Goal: Task Accomplishment & Management: Manage account settings

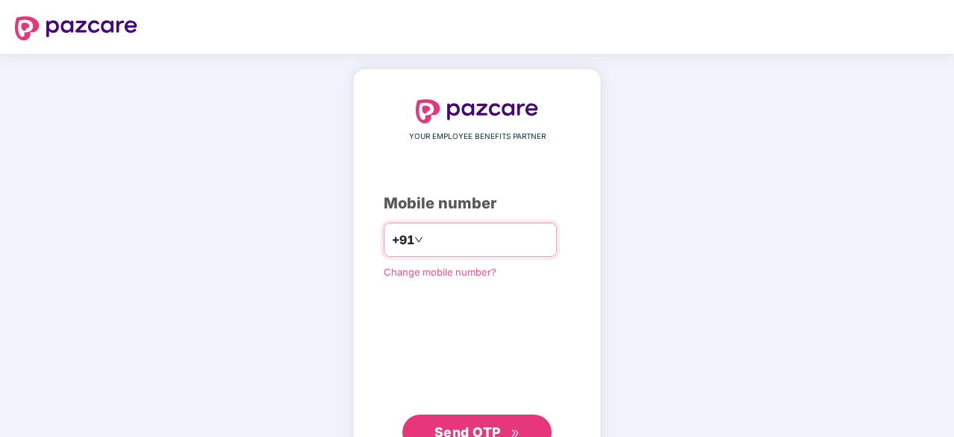
type input "**********"
click at [475, 416] on button "Send OTP" at bounding box center [477, 431] width 149 height 36
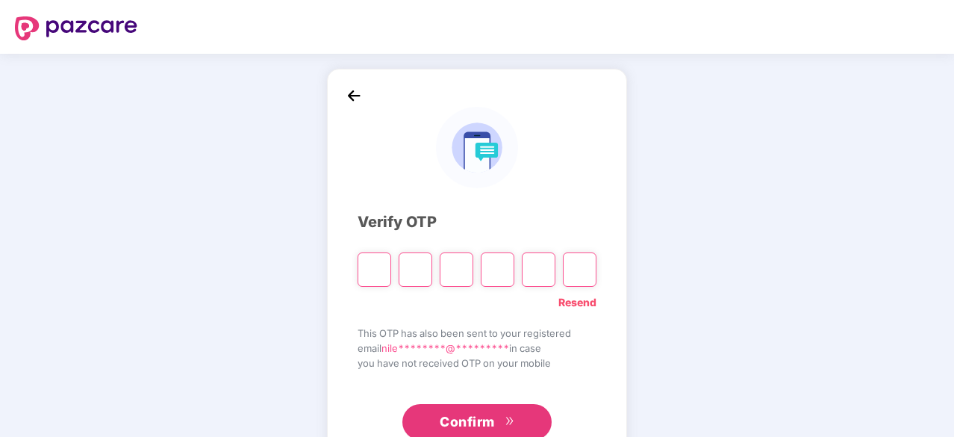
type input "*"
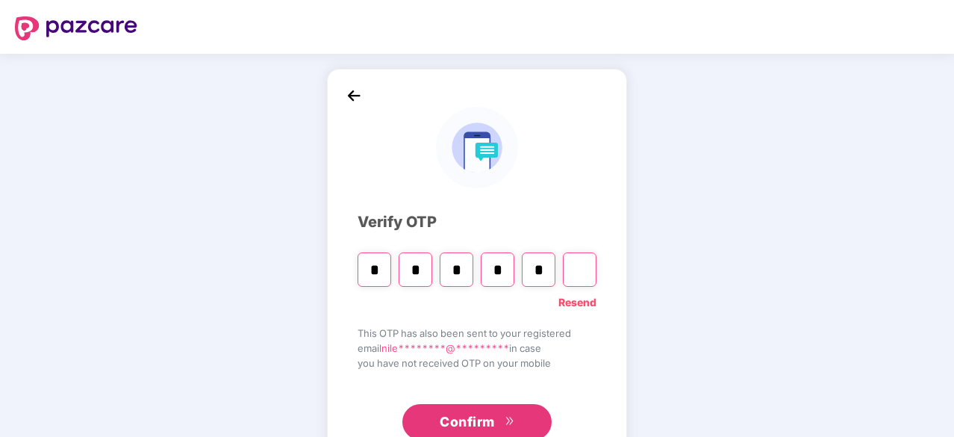
type input "*"
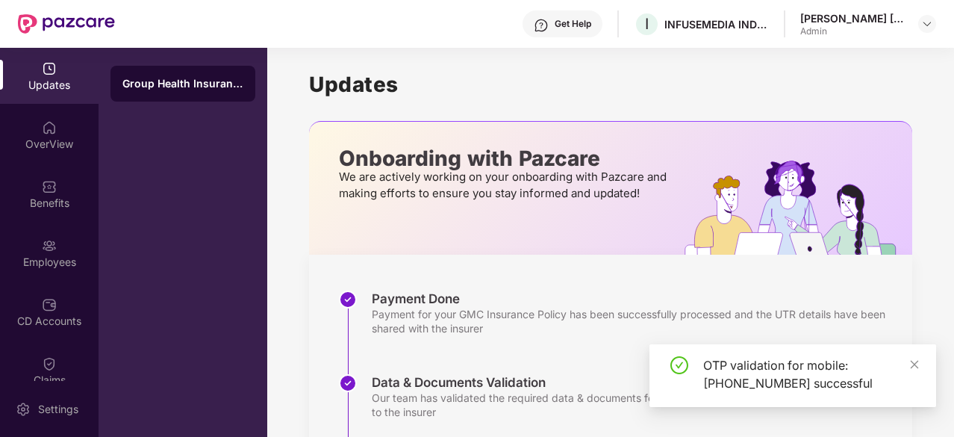
click at [910, 356] on div "OTP validation for mobile: [PHONE_NUMBER] successful" at bounding box center [793, 375] width 287 height 63
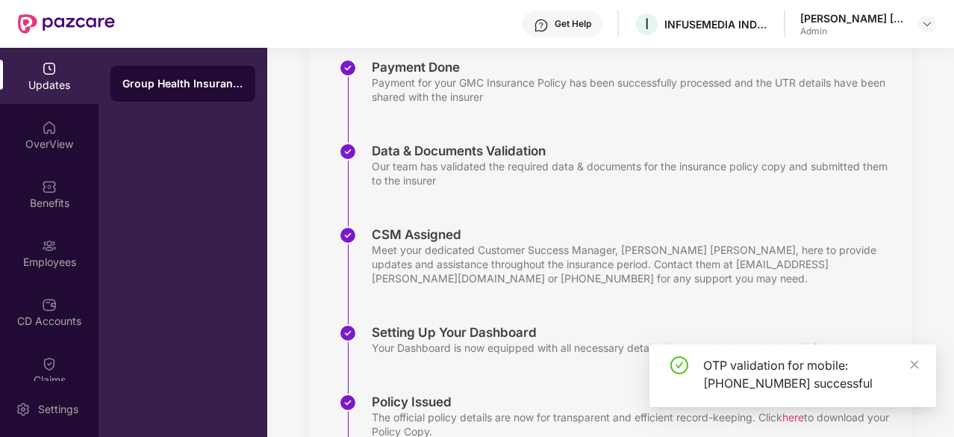
scroll to position [299, 0]
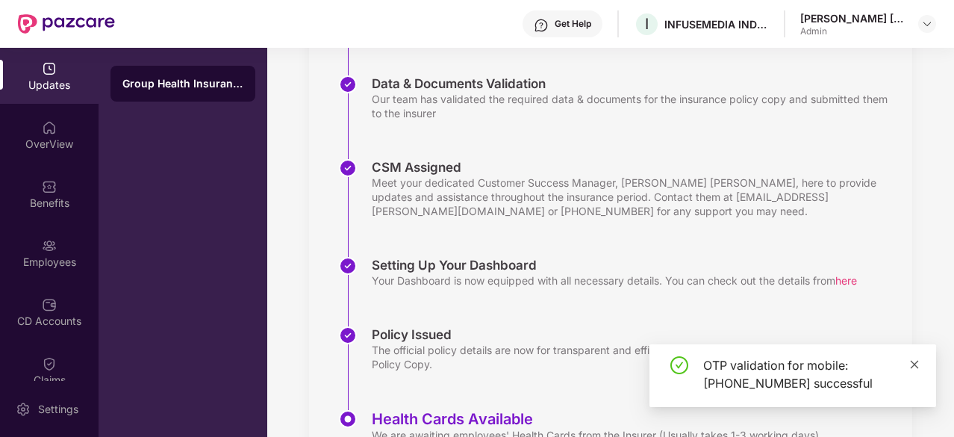
click at [918, 364] on icon "close" at bounding box center [915, 364] width 10 height 10
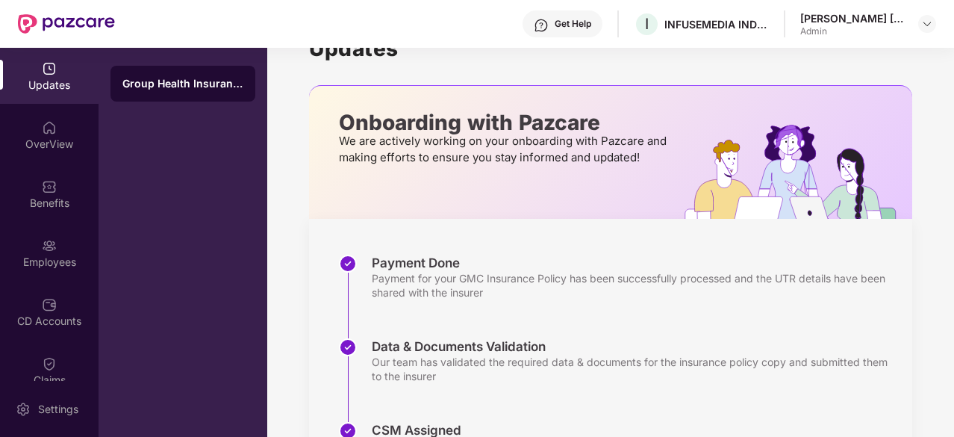
scroll to position [0, 0]
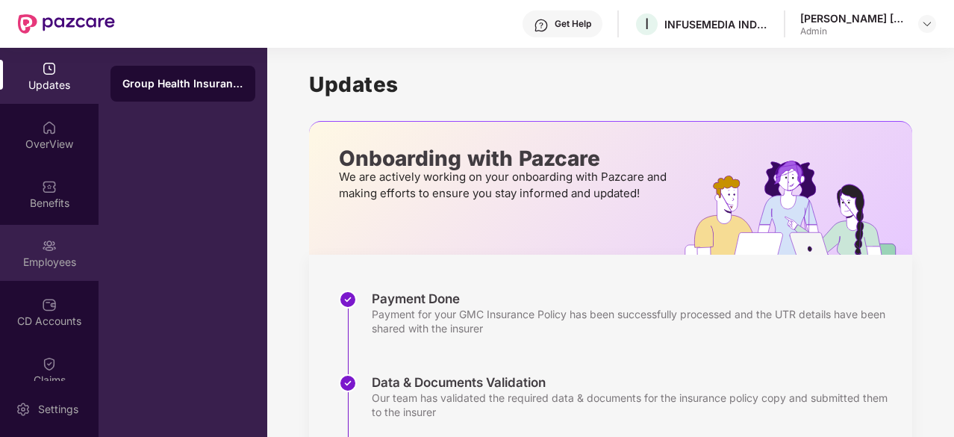
click at [61, 253] on div "Employees" at bounding box center [49, 253] width 99 height 56
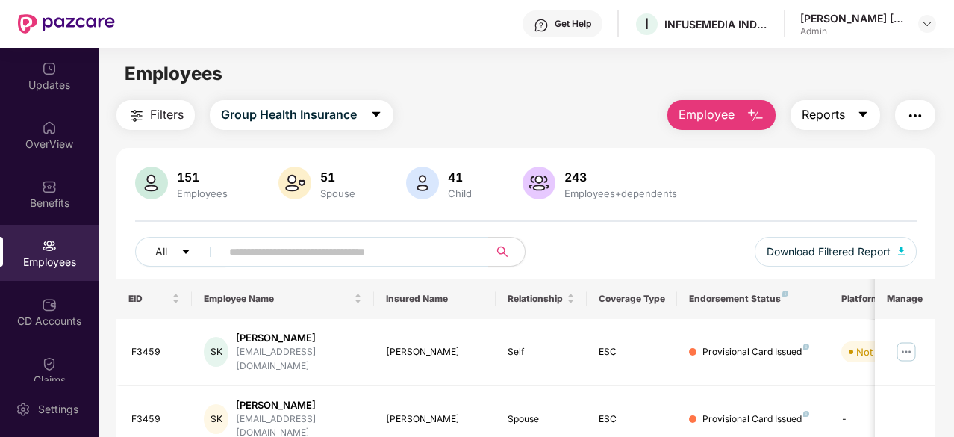
click at [857, 114] on button "Reports" at bounding box center [836, 115] width 90 height 30
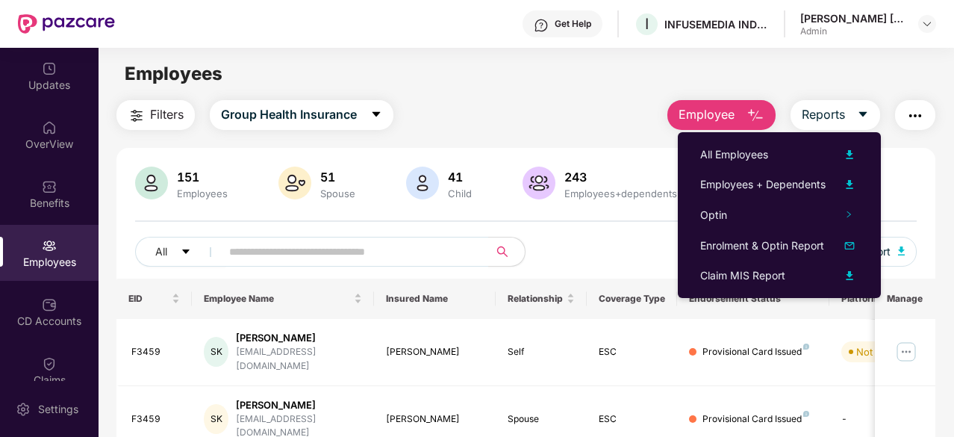
click at [558, 111] on div "Filters Group Health Insurance Employee Reports" at bounding box center [526, 115] width 819 height 30
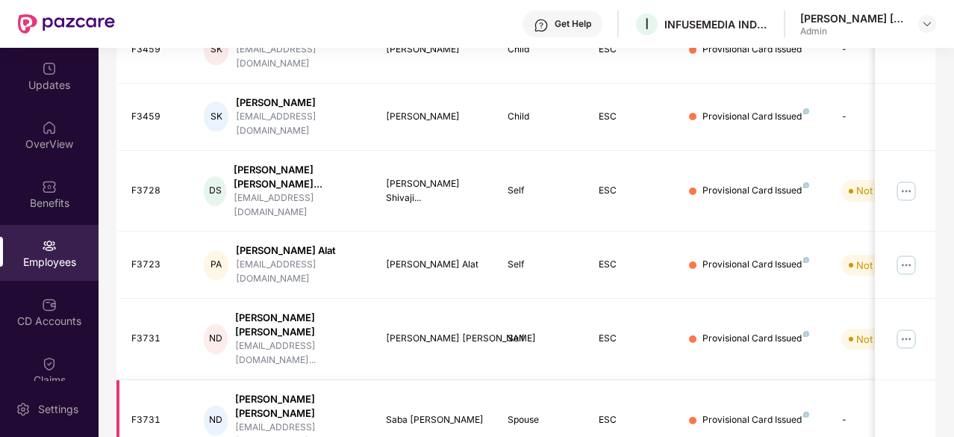
scroll to position [490, 0]
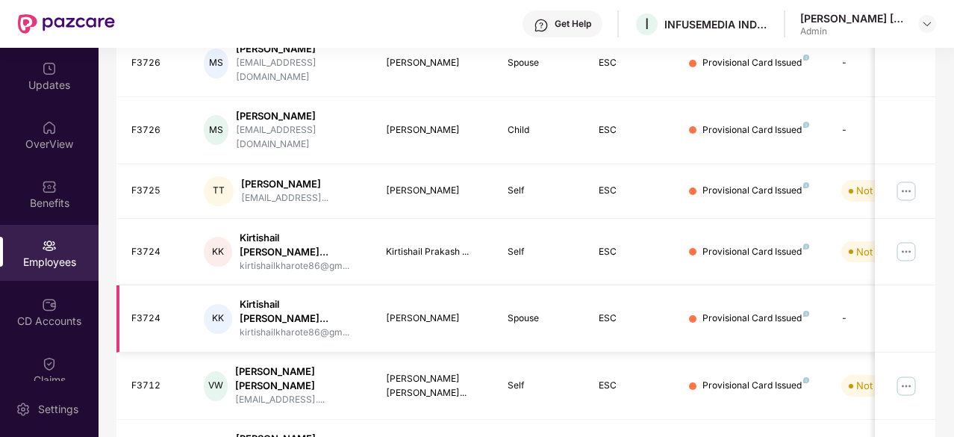
scroll to position [515, 0]
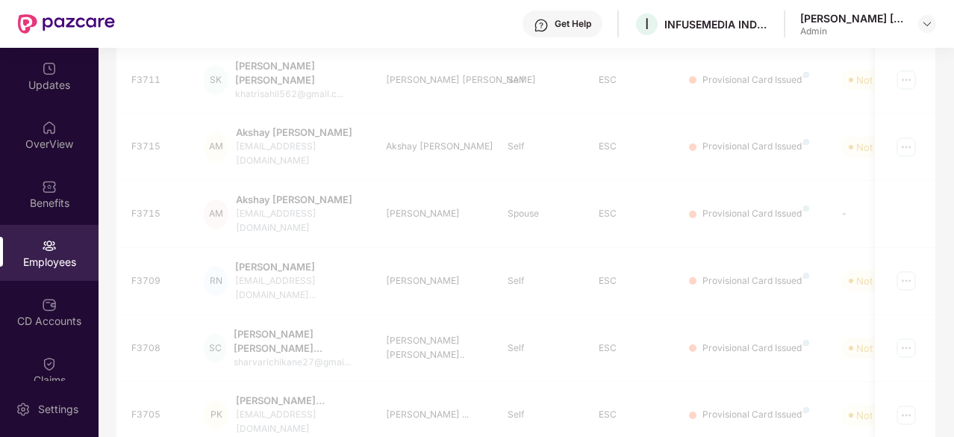
scroll to position [490, 0]
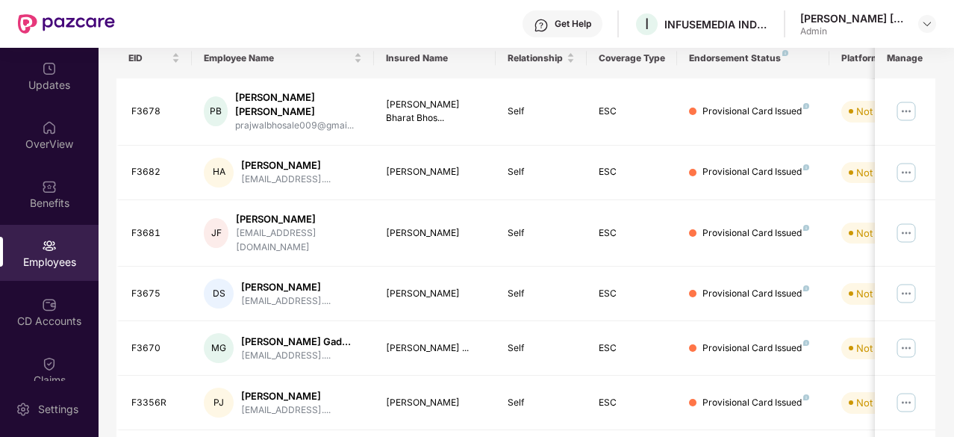
scroll to position [0, 0]
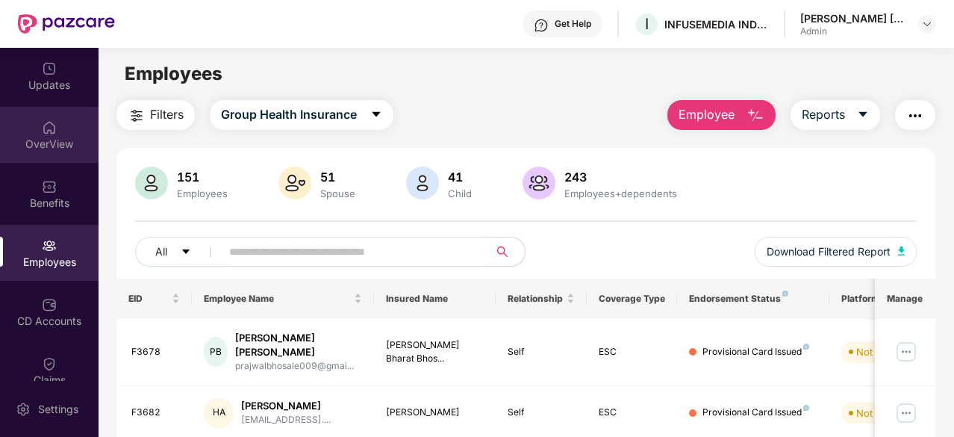
click at [52, 150] on div "OverView" at bounding box center [49, 144] width 99 height 15
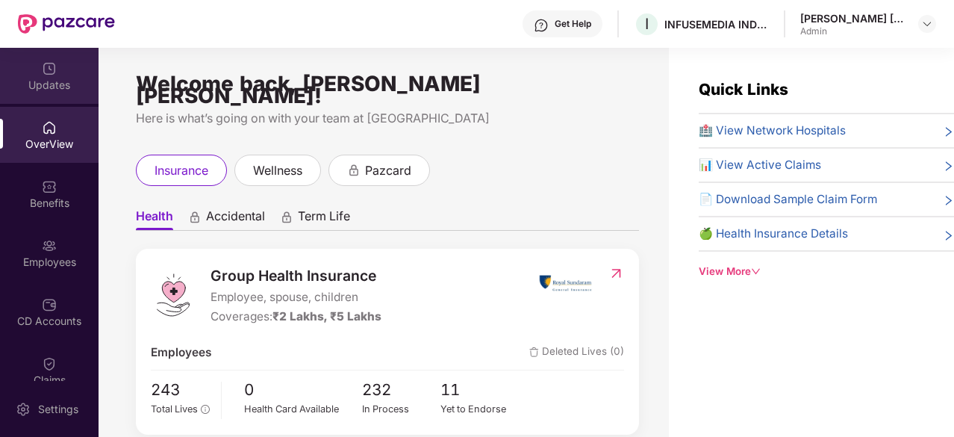
click at [49, 75] on img at bounding box center [49, 68] width 15 height 15
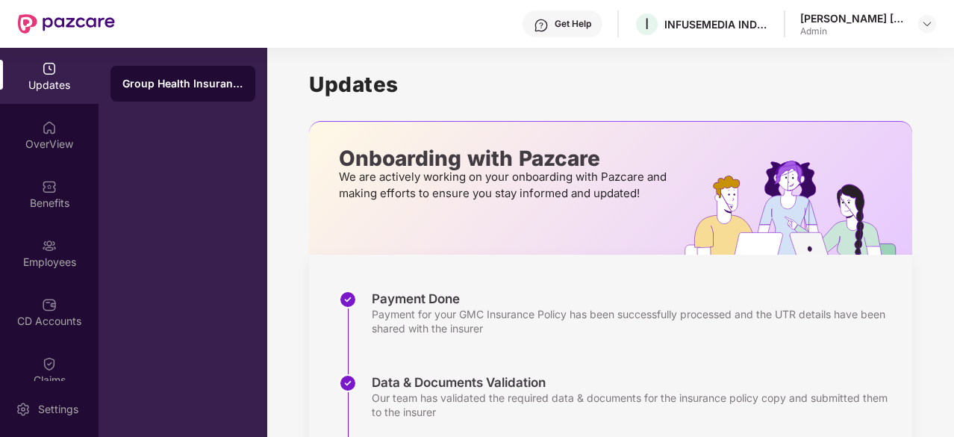
click at [521, 68] on div "Updates Onboarding with Pazcare We are actively working on your onboarding with…" at bounding box center [610, 416] width 603 height 736
click at [47, 135] on div "OverView" at bounding box center [49, 135] width 99 height 56
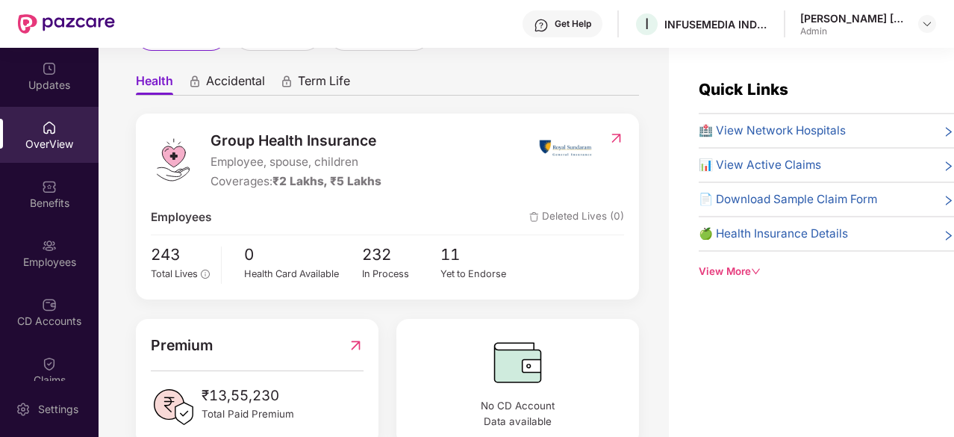
scroll to position [149, 0]
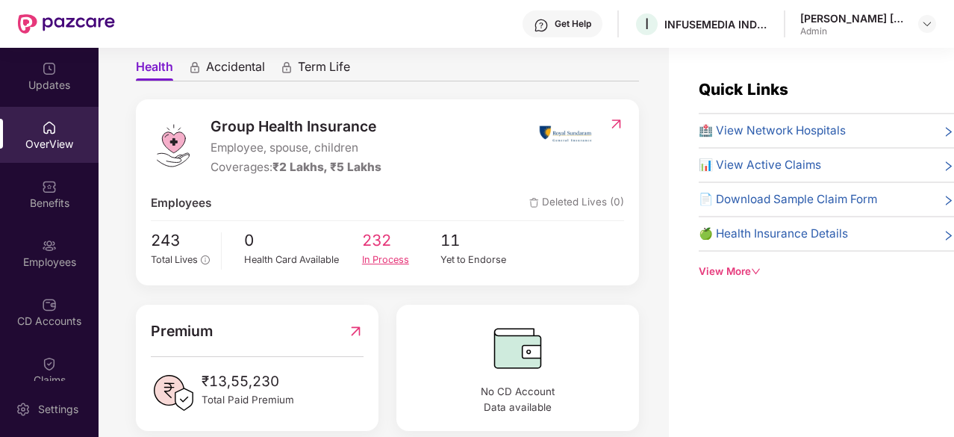
click at [388, 229] on span "232" at bounding box center [401, 241] width 79 height 25
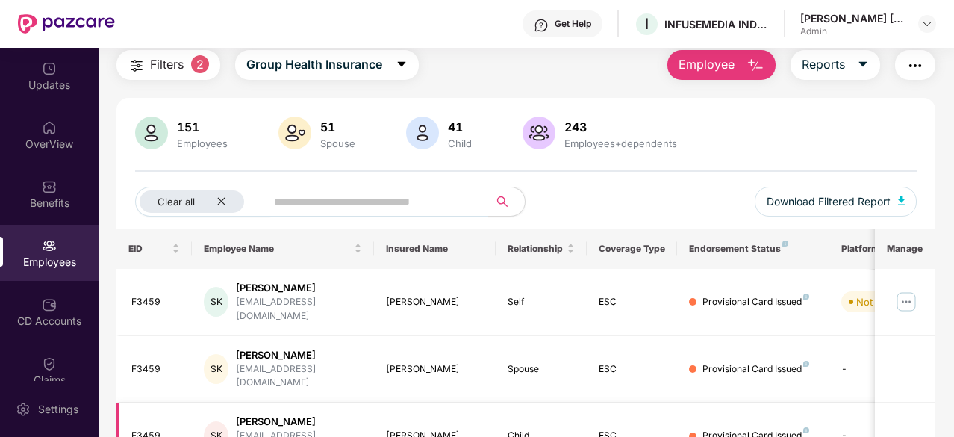
scroll to position [0, 0]
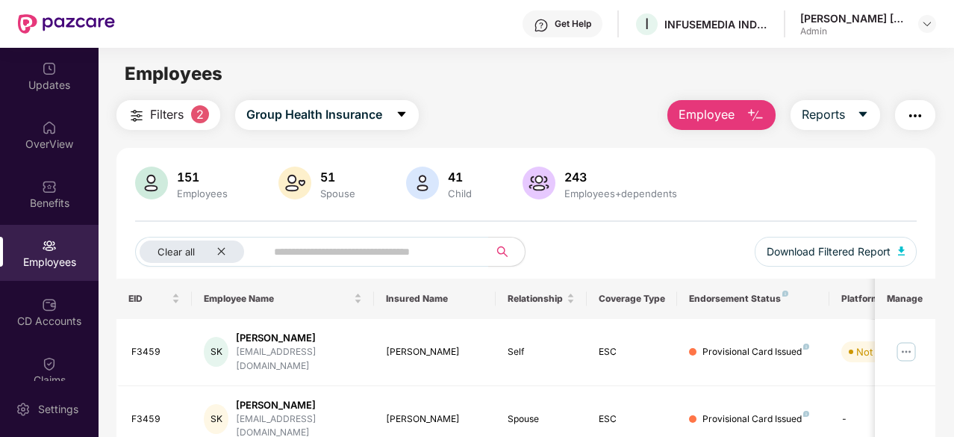
click at [42, 255] on div "Employees" at bounding box center [49, 262] width 99 height 15
click at [42, 120] on img at bounding box center [49, 127] width 15 height 15
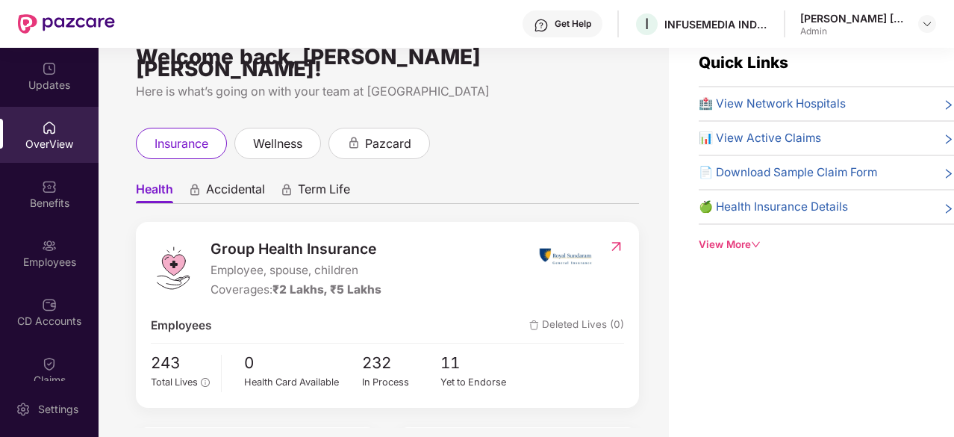
scroll to position [48, 0]
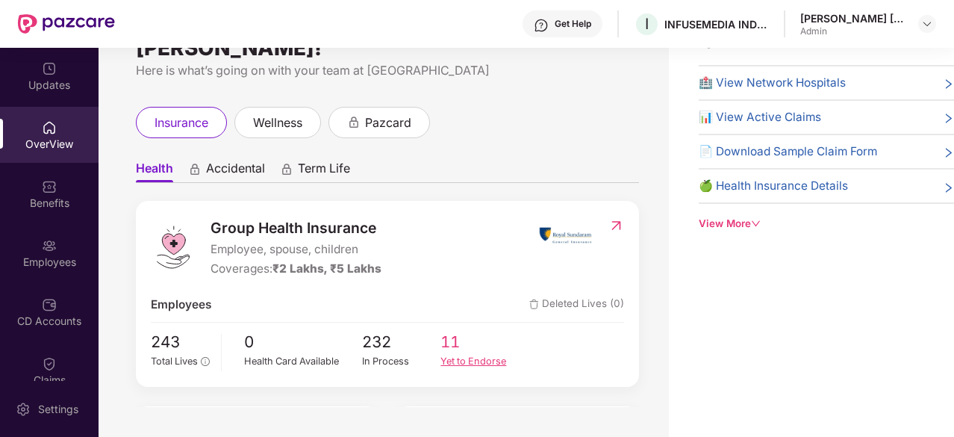
click at [451, 330] on span "11" at bounding box center [480, 342] width 79 height 25
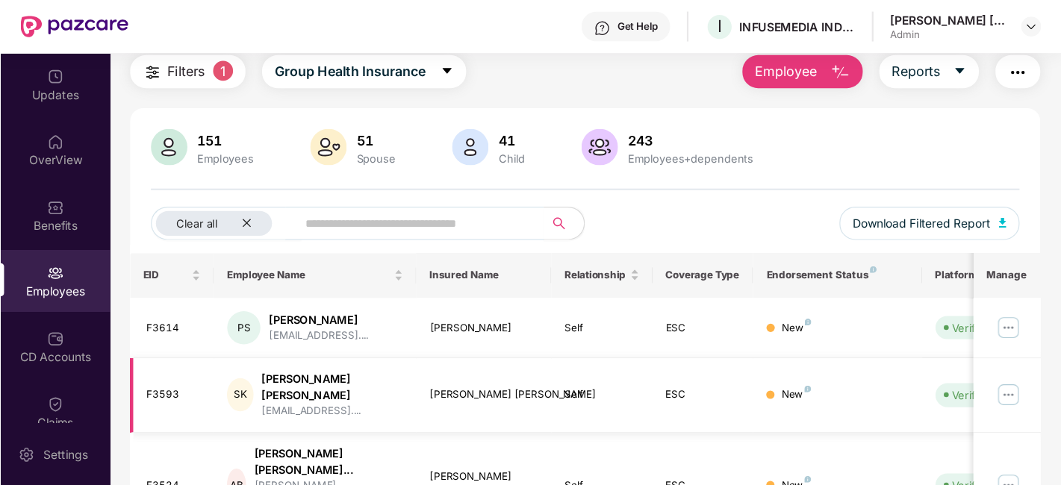
scroll to position [29, 0]
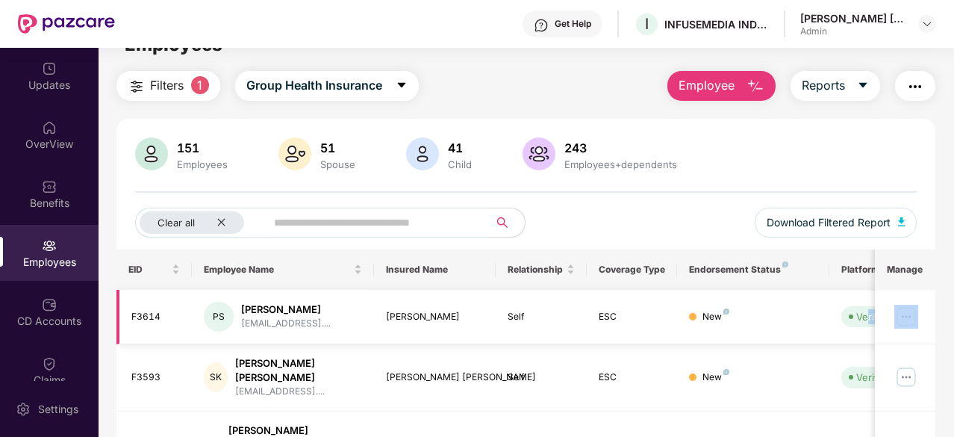
drag, startPoint x: 866, startPoint y: 314, endPoint x: 886, endPoint y: 314, distance: 19.4
click at [886, 314] on tr "F3614 PS Pooja Sachin Shetty shetty2968pooja@gmail.... Pooja Sachin Shetty Self…" at bounding box center [602, 317] width 971 height 55
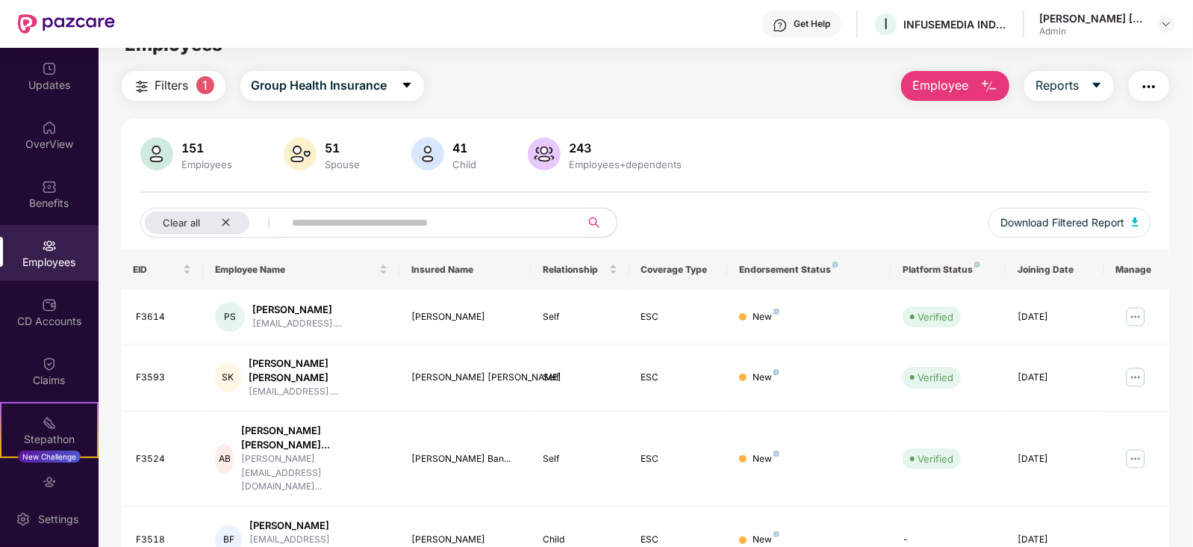
click at [906, 166] on div "151 Employees 51 Spouse 41 Child 243 Employees+dependents" at bounding box center [645, 155] width 1011 height 36
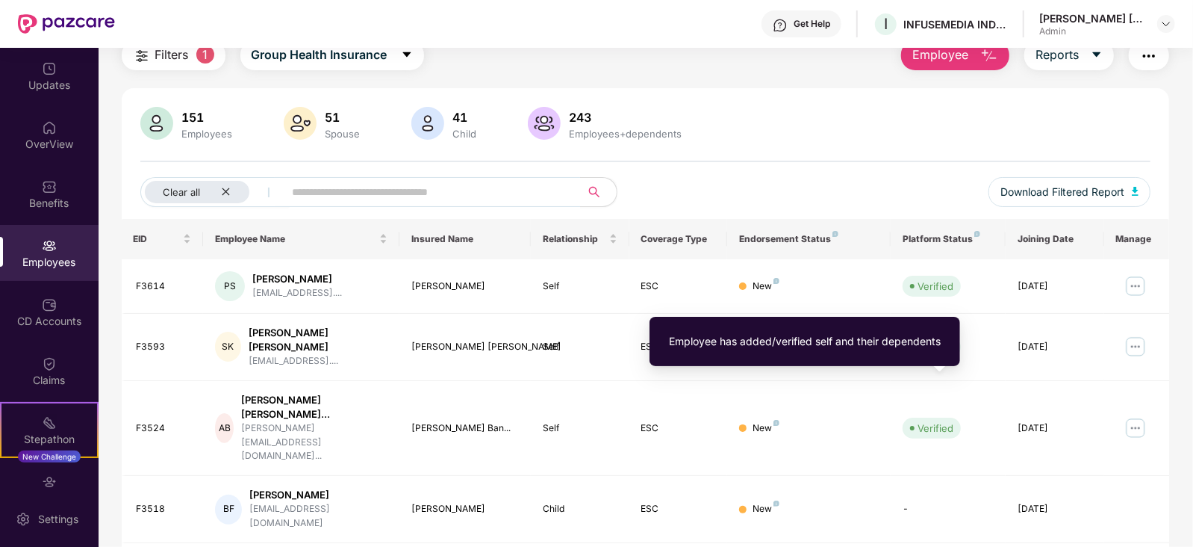
scroll to position [0, 0]
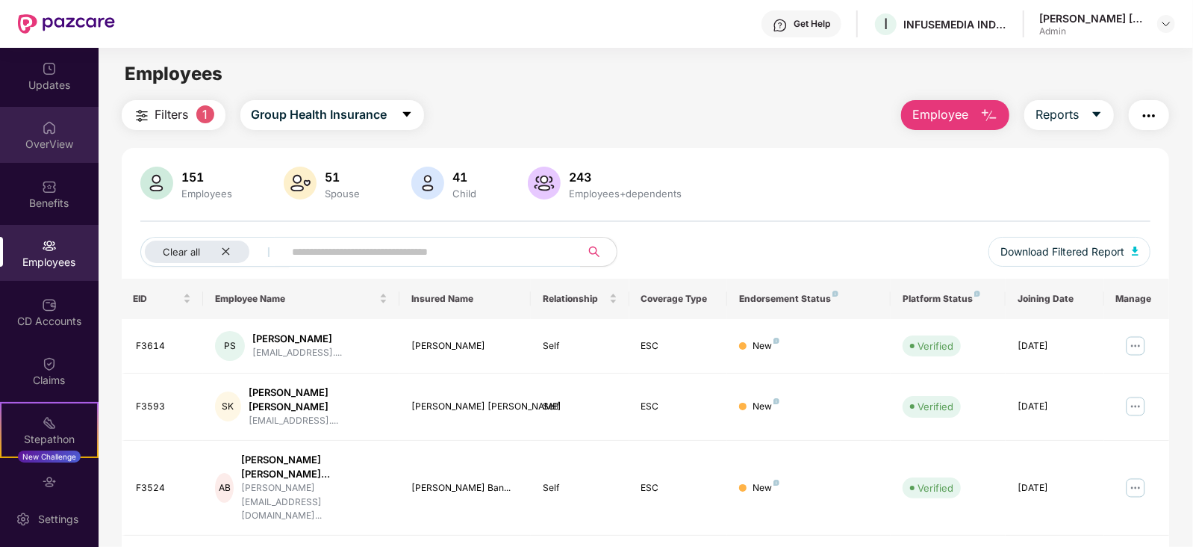
click at [49, 133] on img at bounding box center [49, 127] width 15 height 15
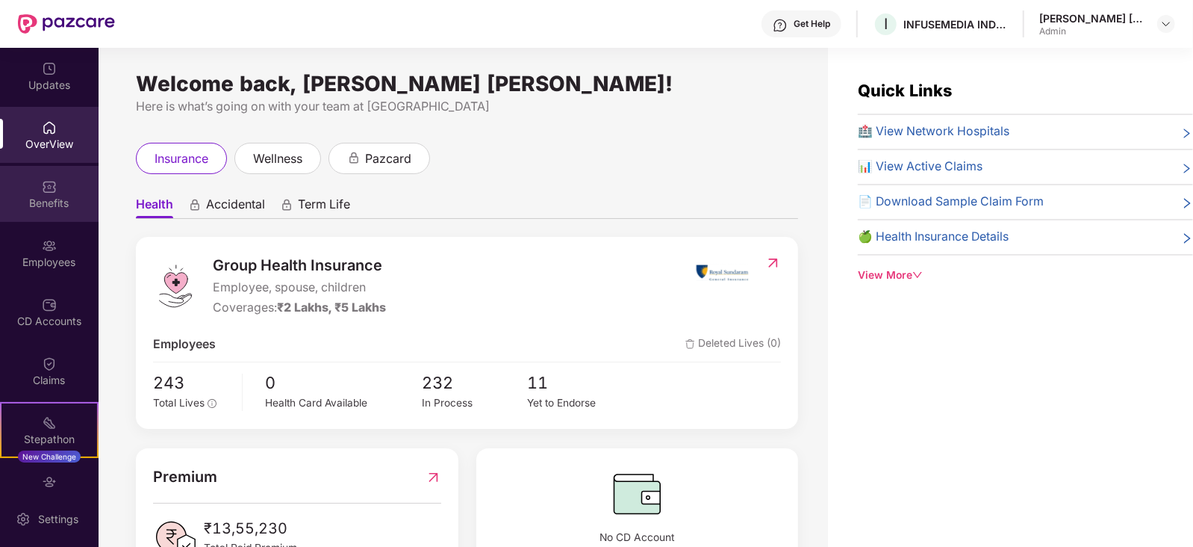
click at [49, 196] on div "Benefits" at bounding box center [49, 203] width 99 height 15
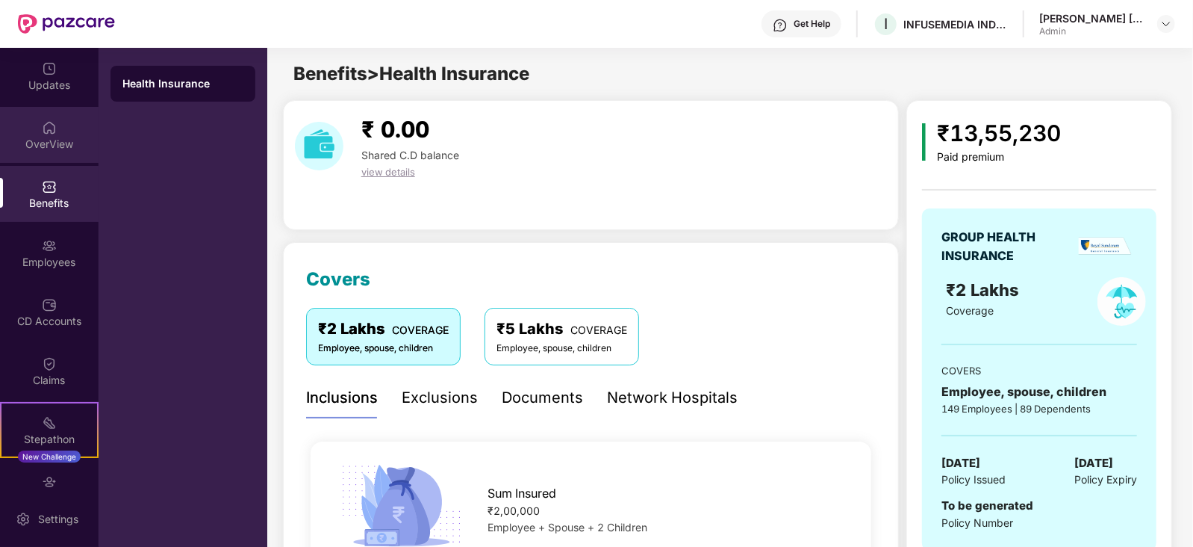
click at [45, 132] on img at bounding box center [49, 127] width 15 height 15
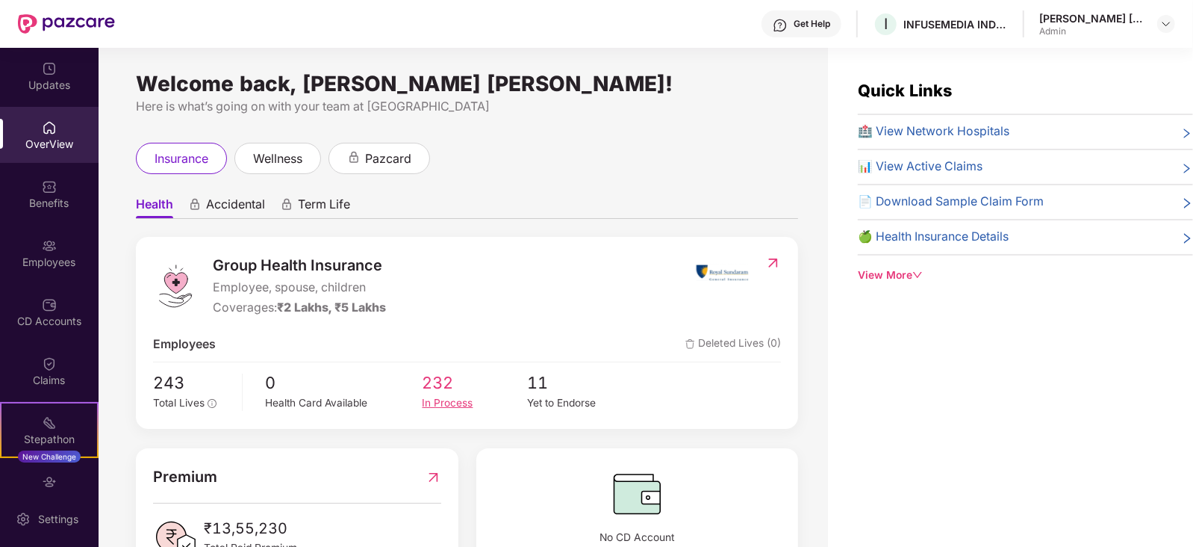
click at [443, 387] on span "232" at bounding box center [475, 382] width 105 height 25
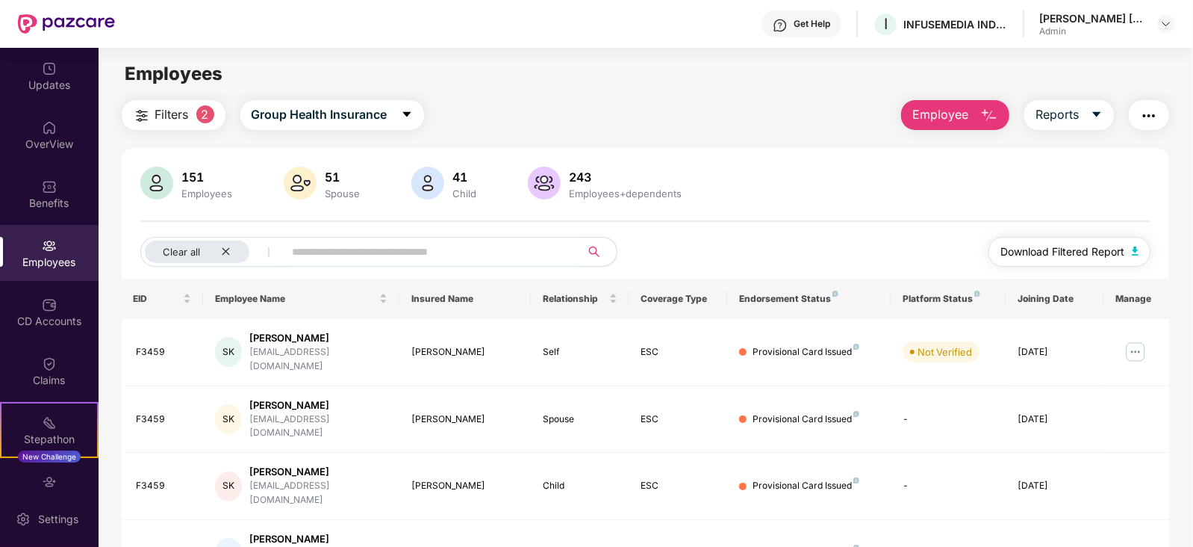
click at [954, 246] on img "button" at bounding box center [1135, 250] width 7 height 9
click at [954, 347] on img at bounding box center [1136, 352] width 24 height 24
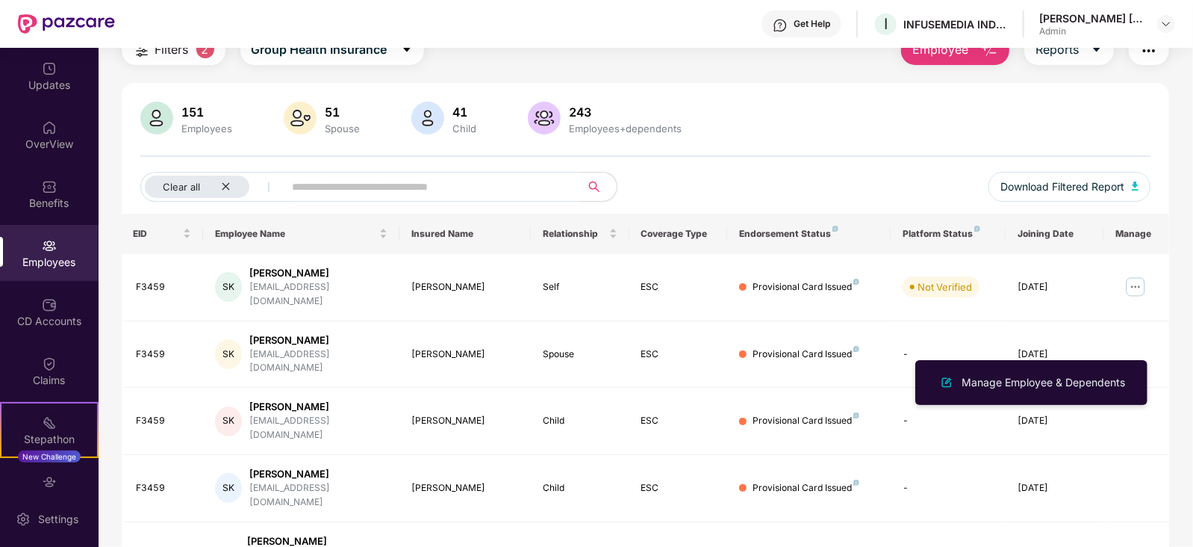
scroll to position [93, 0]
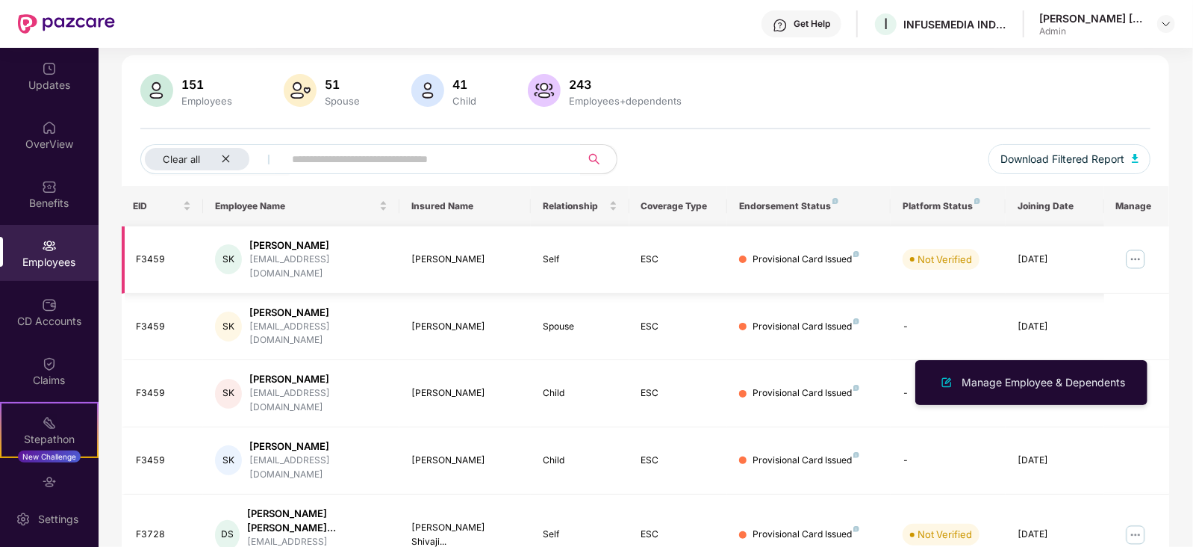
click at [954, 251] on img at bounding box center [1136, 259] width 24 height 24
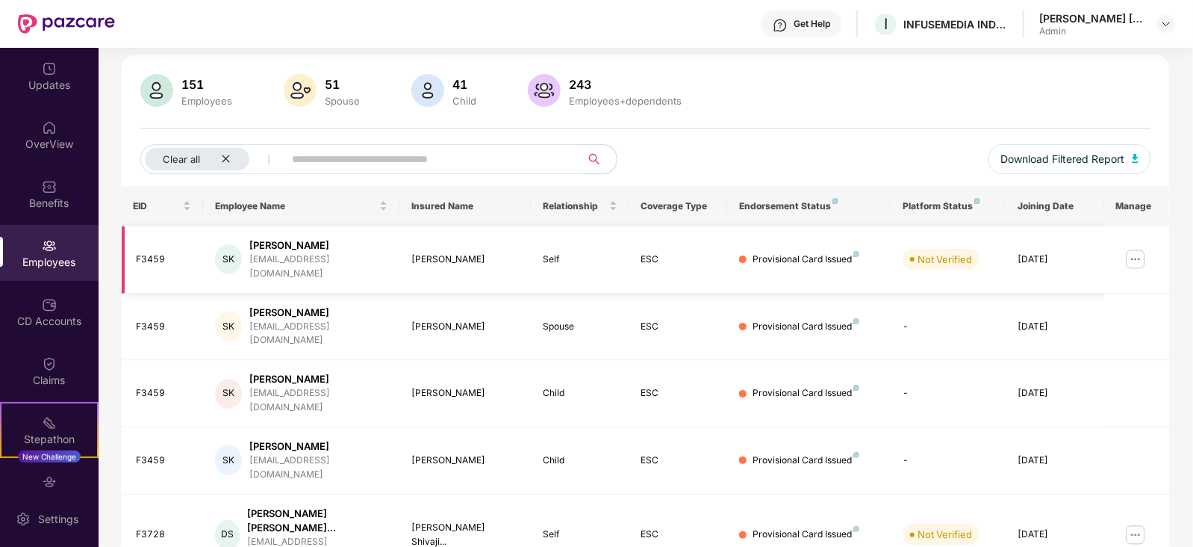
click at [954, 251] on img at bounding box center [1136, 259] width 24 height 24
click at [315, 162] on input "text" at bounding box center [427, 159] width 268 height 22
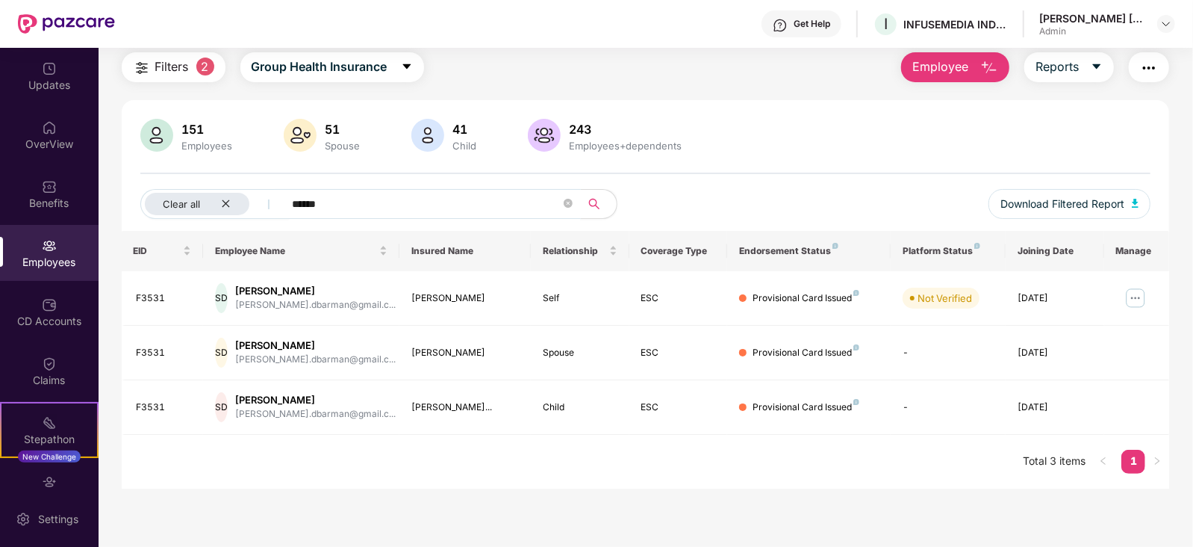
scroll to position [48, 0]
type input "******"
drag, startPoint x: 400, startPoint y: 410, endPoint x: 512, endPoint y: 410, distance: 111.3
click at [512, 410] on td "Gayatri Durgesh Ang..." at bounding box center [465, 407] width 131 height 55
click at [954, 297] on img at bounding box center [1136, 298] width 24 height 24
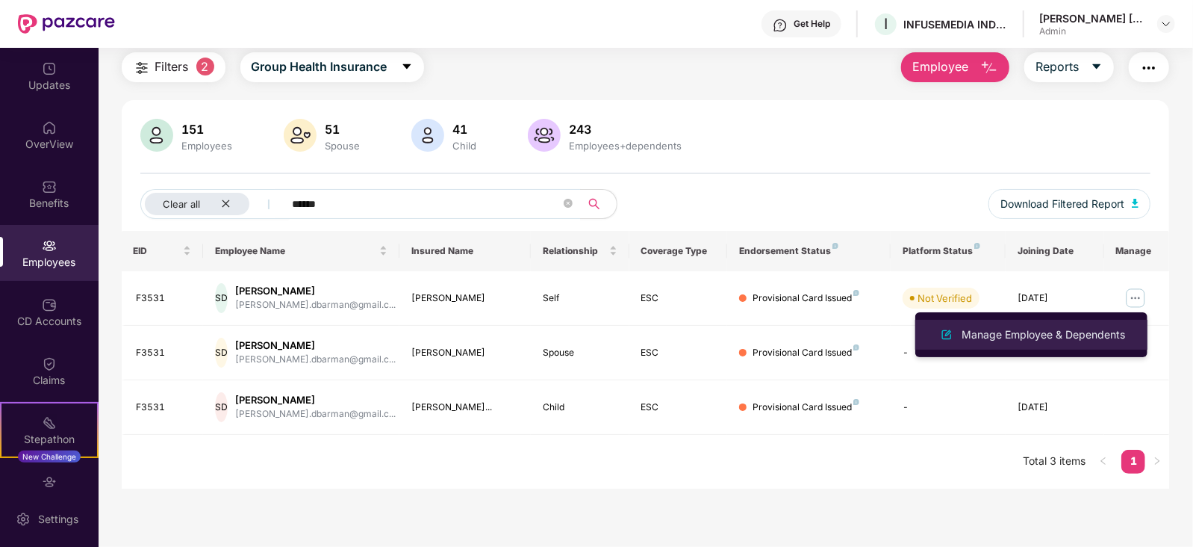
click at [954, 332] on div "Manage Employee & Dependents" at bounding box center [1044, 334] width 170 height 16
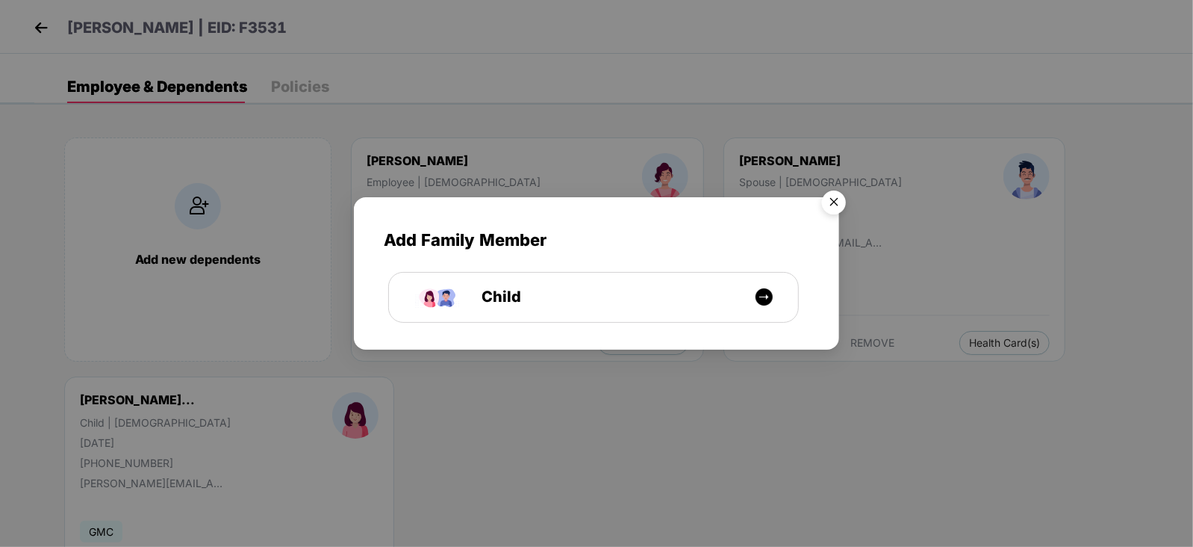
click at [843, 196] on img "Close" at bounding box center [834, 205] width 42 height 42
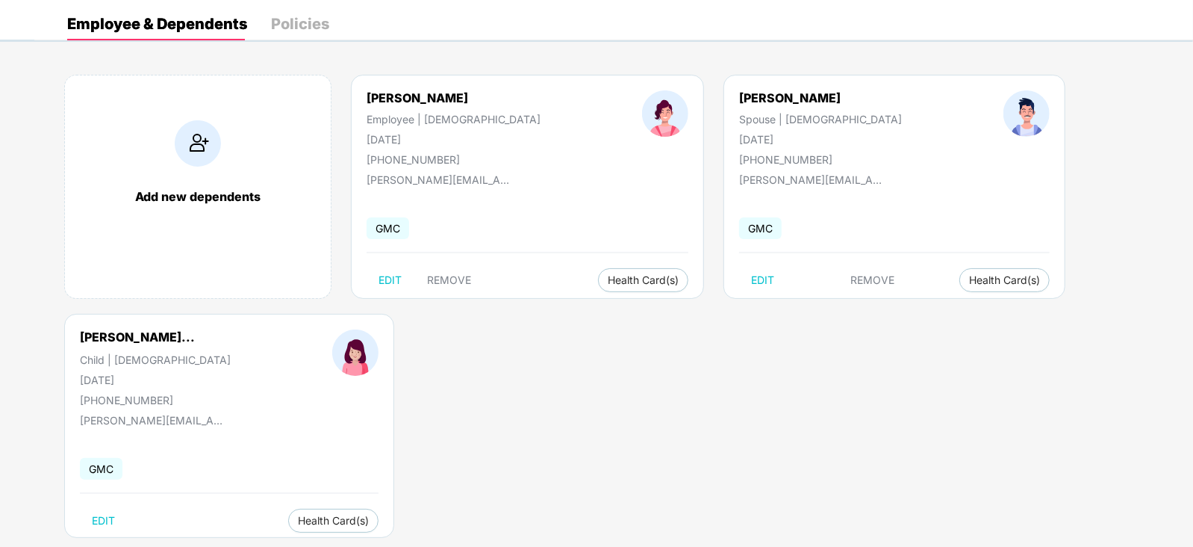
scroll to position [91, 0]
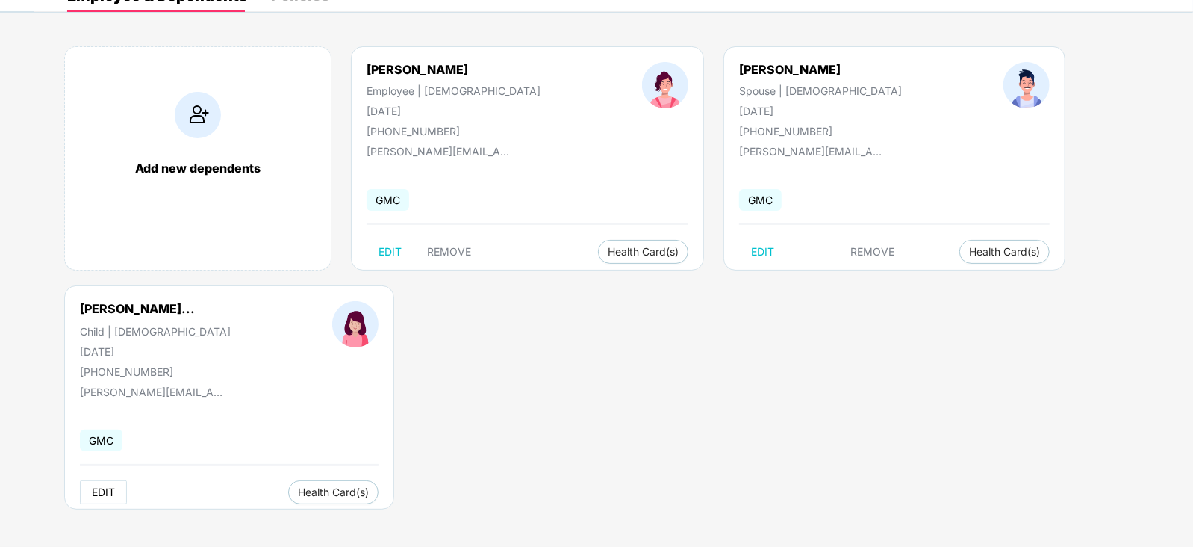
click at [96, 436] on span "EDIT" at bounding box center [103, 492] width 23 height 12
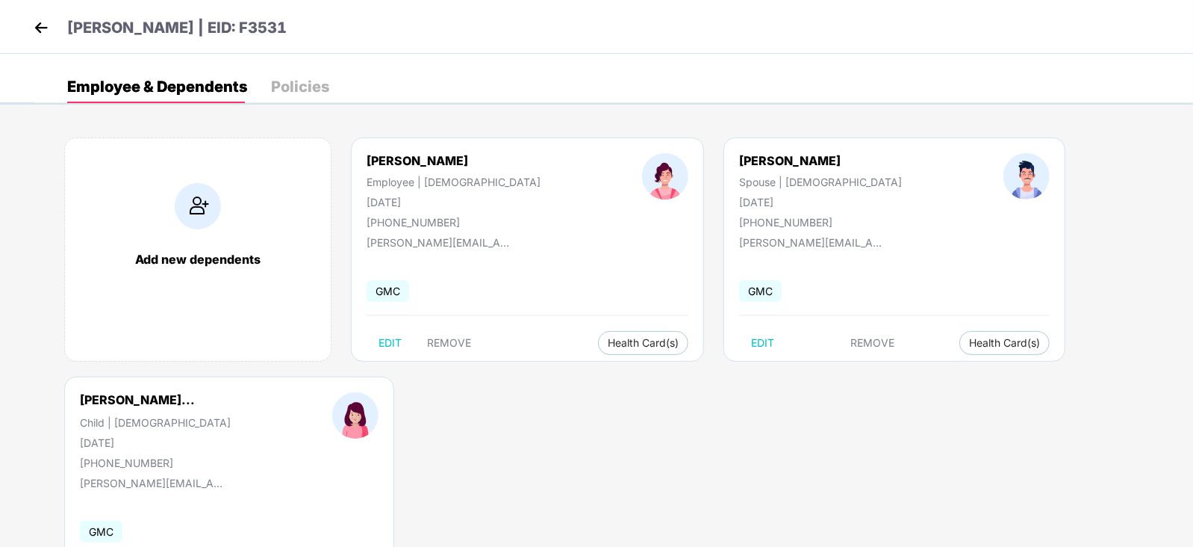
select select "*****"
select select "******"
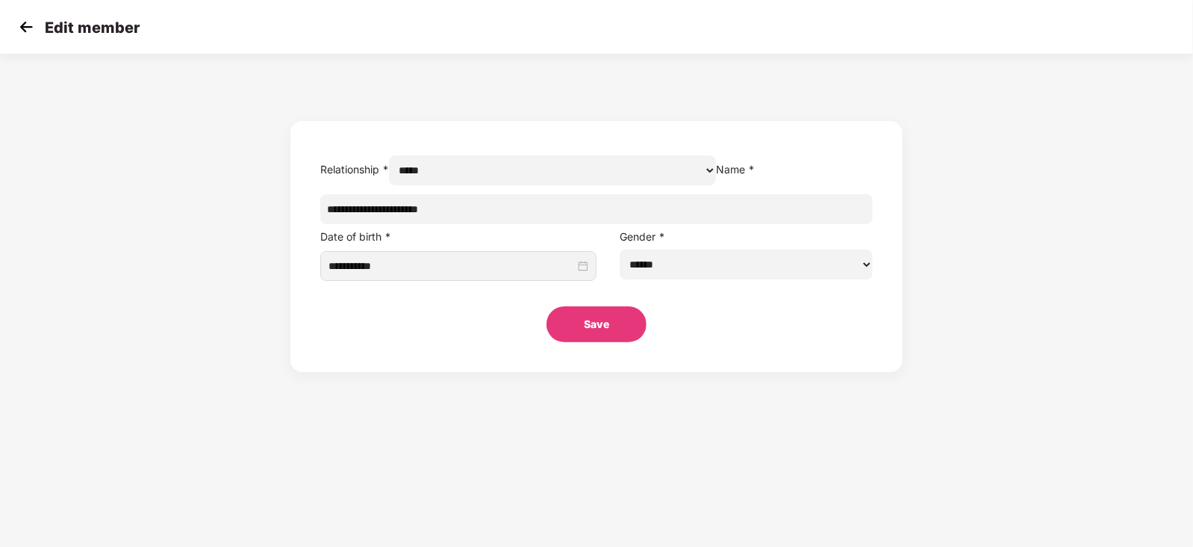
click at [31, 18] on img at bounding box center [26, 27] width 22 height 22
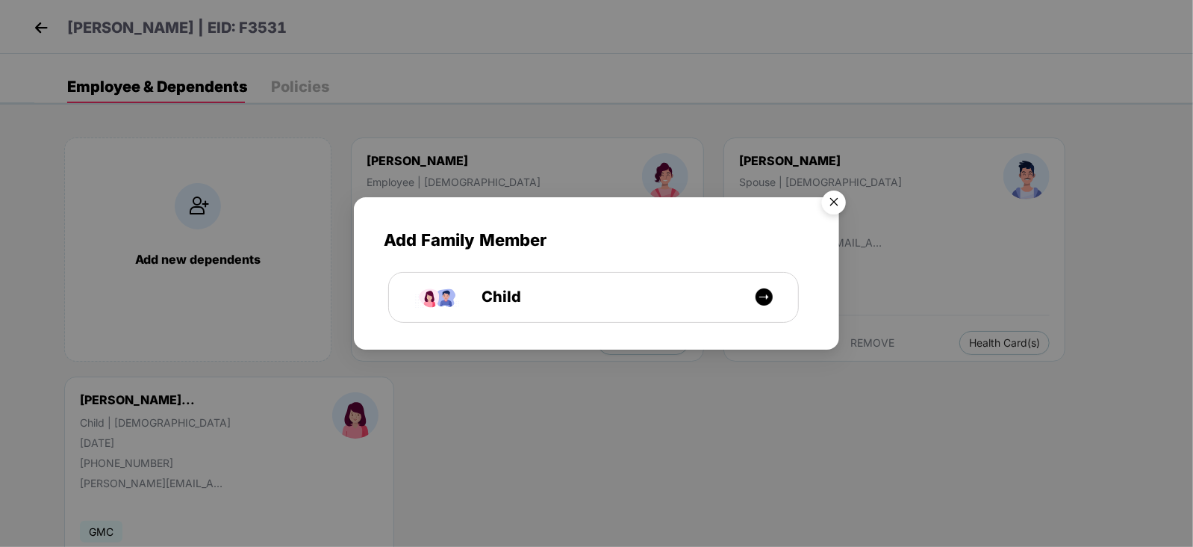
click at [837, 199] on img "Close" at bounding box center [834, 205] width 42 height 42
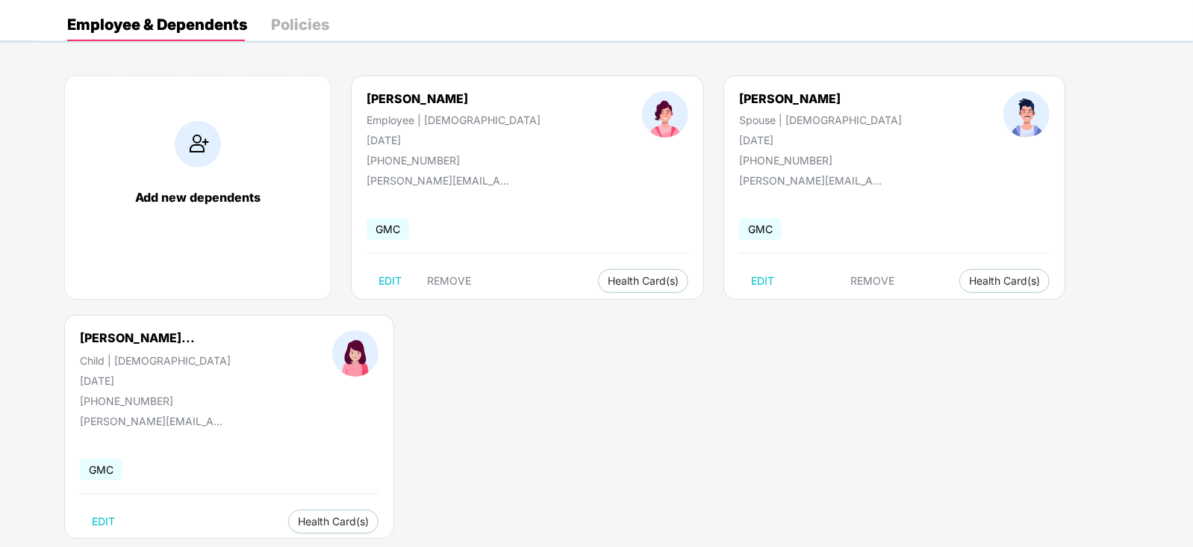
scroll to position [91, 0]
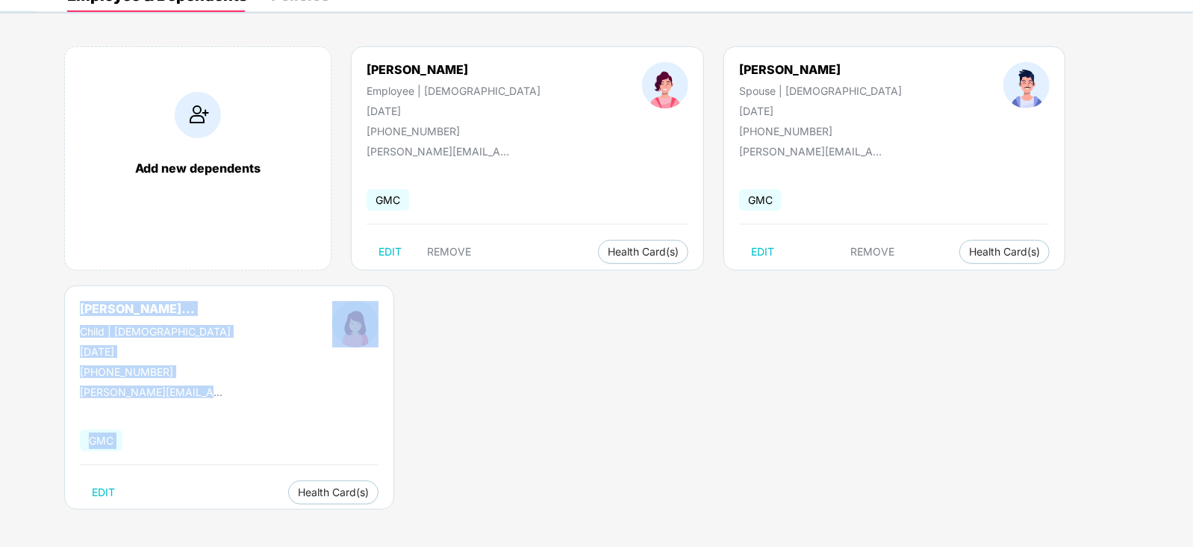
drag, startPoint x: 43, startPoint y: 295, endPoint x: 451, endPoint y: 491, distance: 452.6
click at [451, 436] on div "Add new dependents Sohini Devbaraman Employee | Female 21 Sept 1992 +9192091727…" at bounding box center [613, 285] width 1159 height 523
click at [456, 429] on div "Add new dependents Sohini Devbaraman Employee | Female 21 Sept 1992 +9192091727…" at bounding box center [613, 285] width 1159 height 523
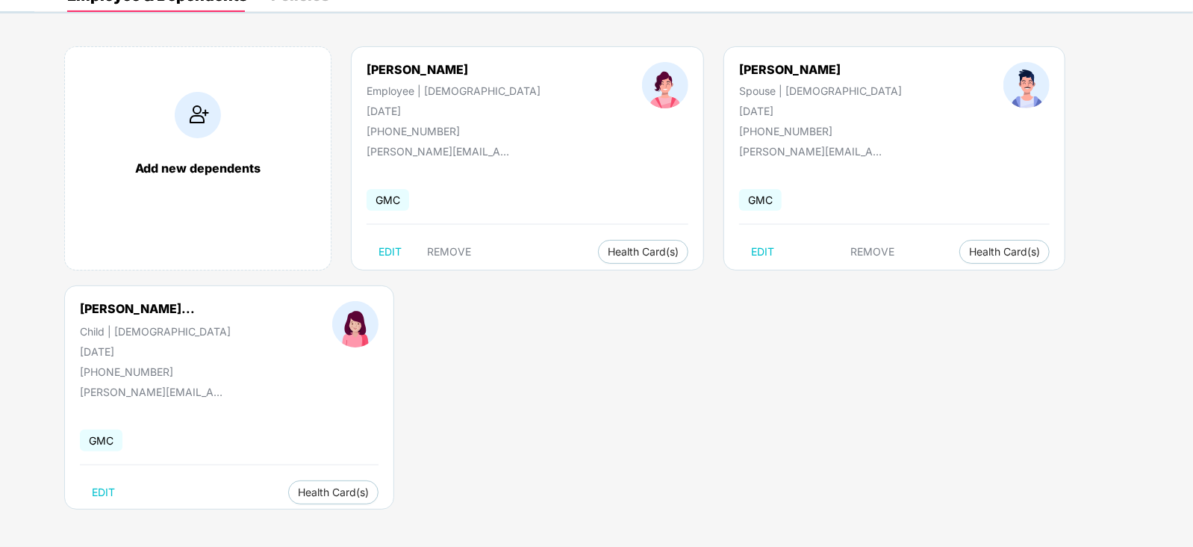
click at [176, 436] on div "EDIT Health Card(s)" at bounding box center [229, 492] width 299 height 24
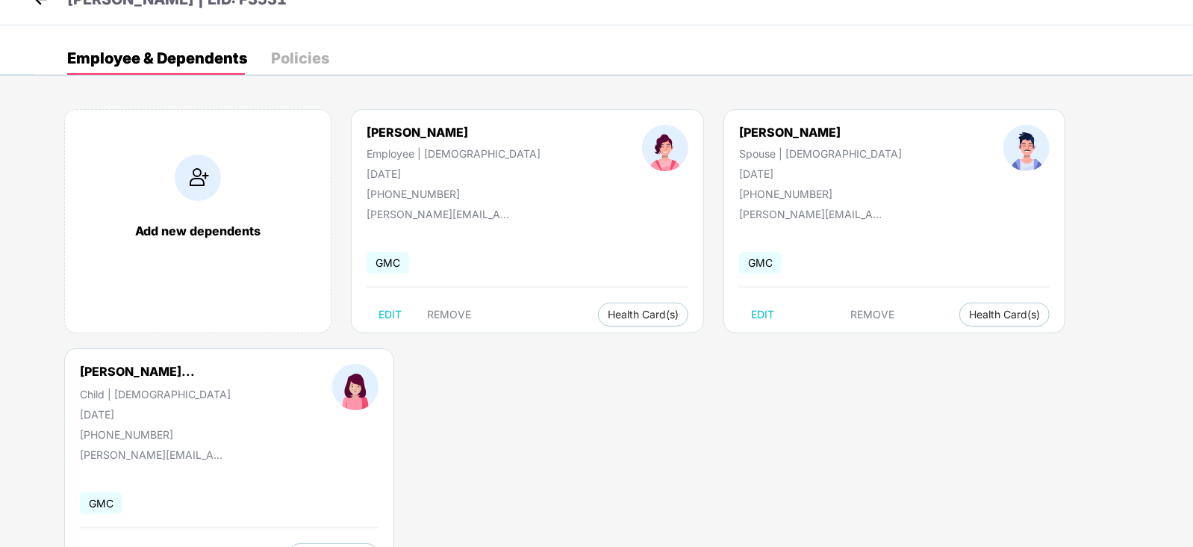
scroll to position [0, 0]
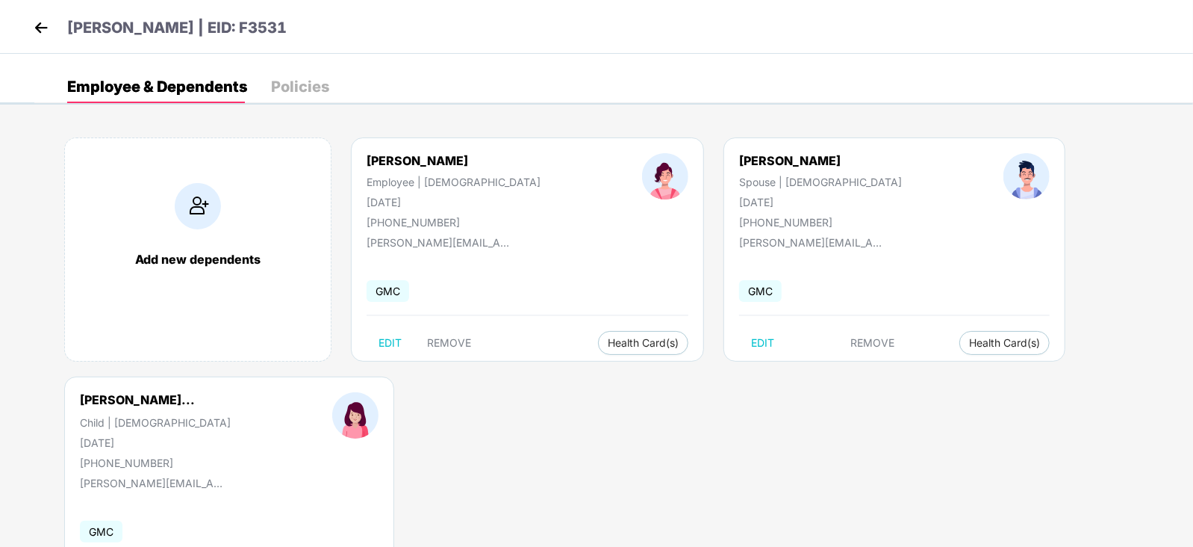
click at [600, 436] on div "Add new dependents Sohini Devbaraman Employee | Female 21 Sept 1992 +9192091727…" at bounding box center [613, 376] width 1159 height 523
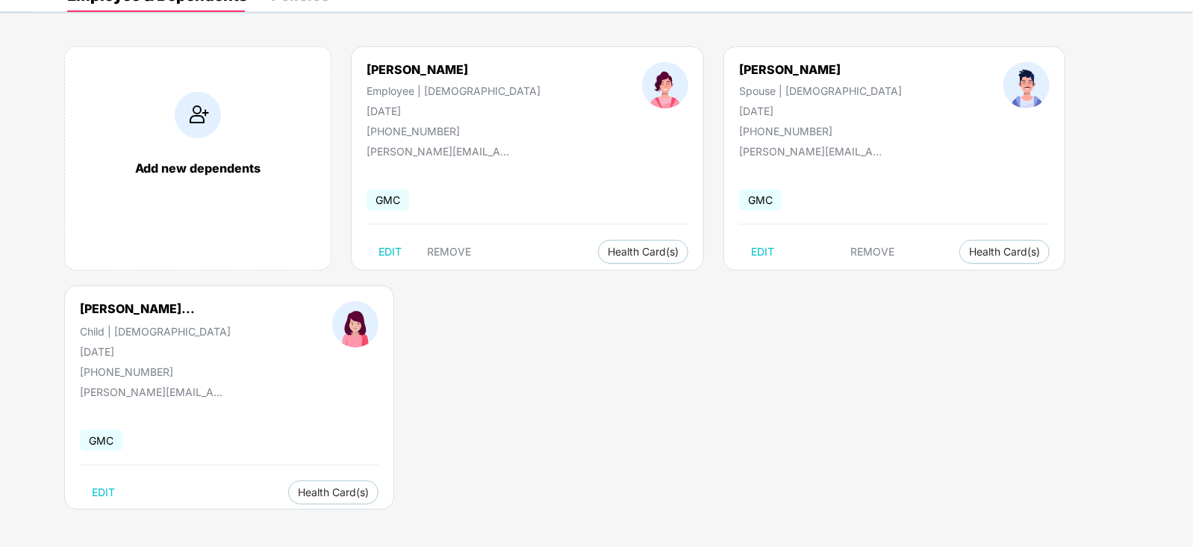
click at [954, 343] on div "Add new dependents Sohini Devbaraman Employee | Female 21 Sept 1992 +9192091727…" at bounding box center [613, 285] width 1159 height 523
drag, startPoint x: 38, startPoint y: 285, endPoint x: 244, endPoint y: 335, distance: 212.1
click at [235, 331] on div "Add new dependents Sohini Devbaraman Employee | Female 21 Sept 1992 +9192091727…" at bounding box center [613, 285] width 1159 height 523
click at [625, 426] on div "Add new dependents Sohini Devbaraman Employee | Female 21 Sept 1992 +9192091727…" at bounding box center [613, 285] width 1159 height 523
click at [954, 276] on div "Add new dependents Sohini Devbaraman Employee | Female 21 Sept 1992 +9192091727…" at bounding box center [613, 285] width 1159 height 523
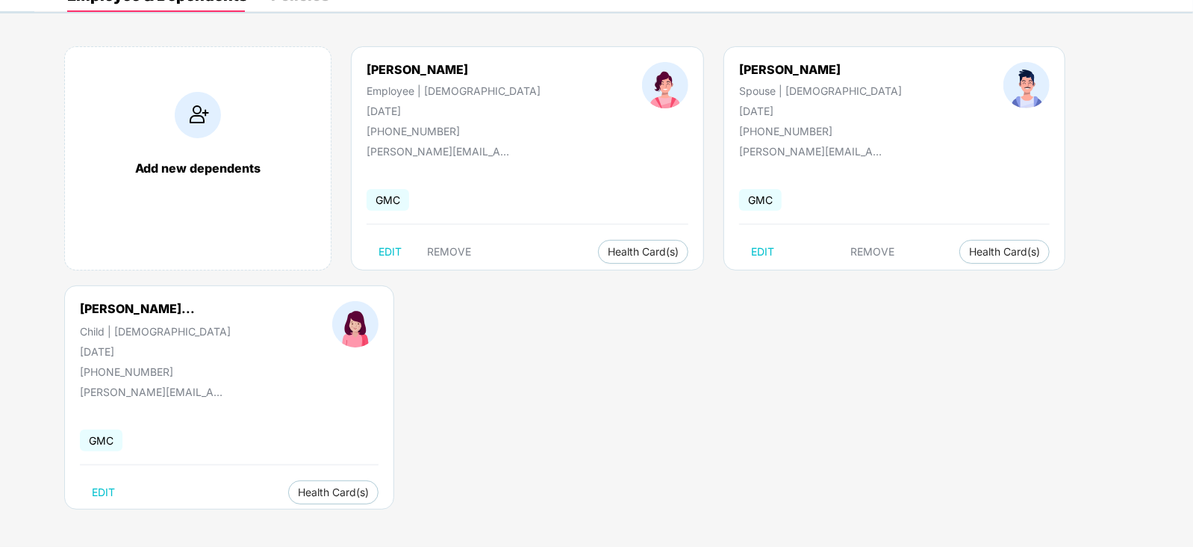
click at [753, 347] on div "Add new dependents Sohini Devbaraman Employee | Female 21 Sept 1992 +9192091727…" at bounding box center [613, 285] width 1159 height 523
click at [954, 238] on div "Add new dependents Sohini Devbaraman Employee | Female 21 Sept 1992 +9192091727…" at bounding box center [613, 285] width 1159 height 523
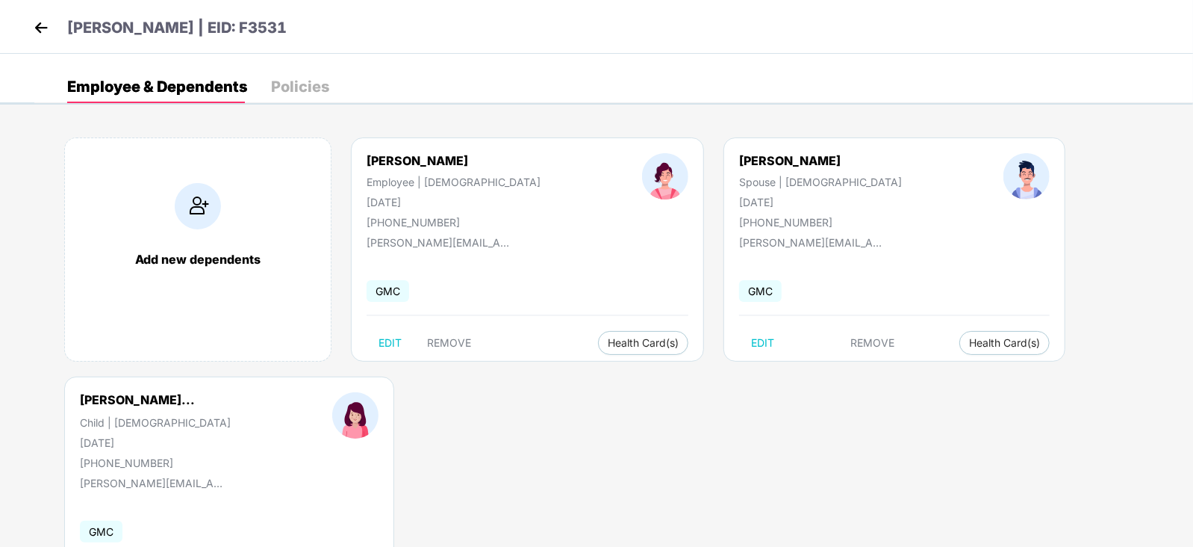
click at [46, 25] on img at bounding box center [41, 27] width 22 height 22
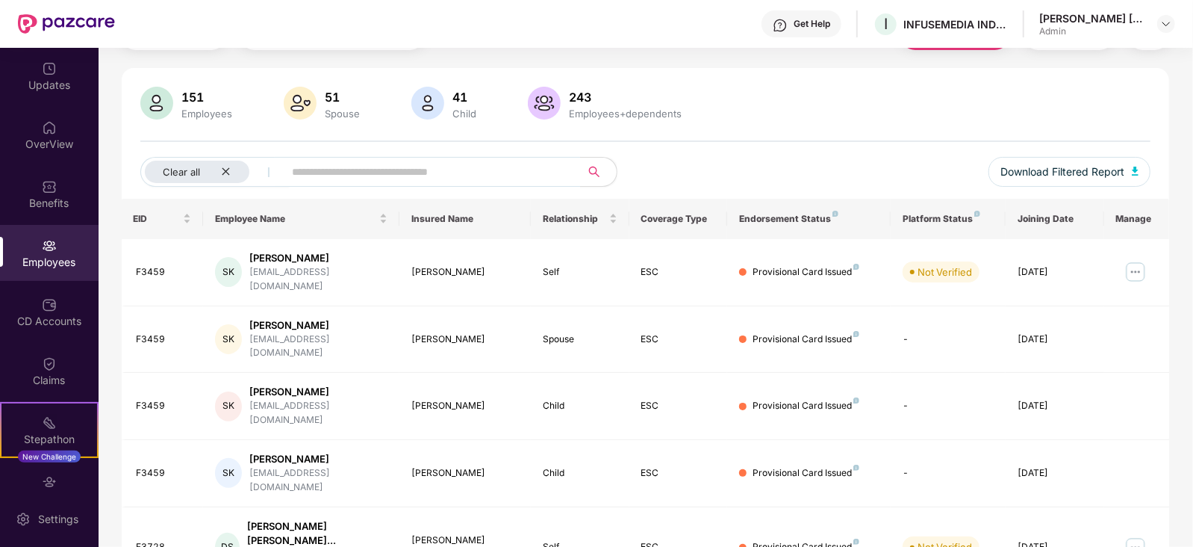
scroll to position [186, 0]
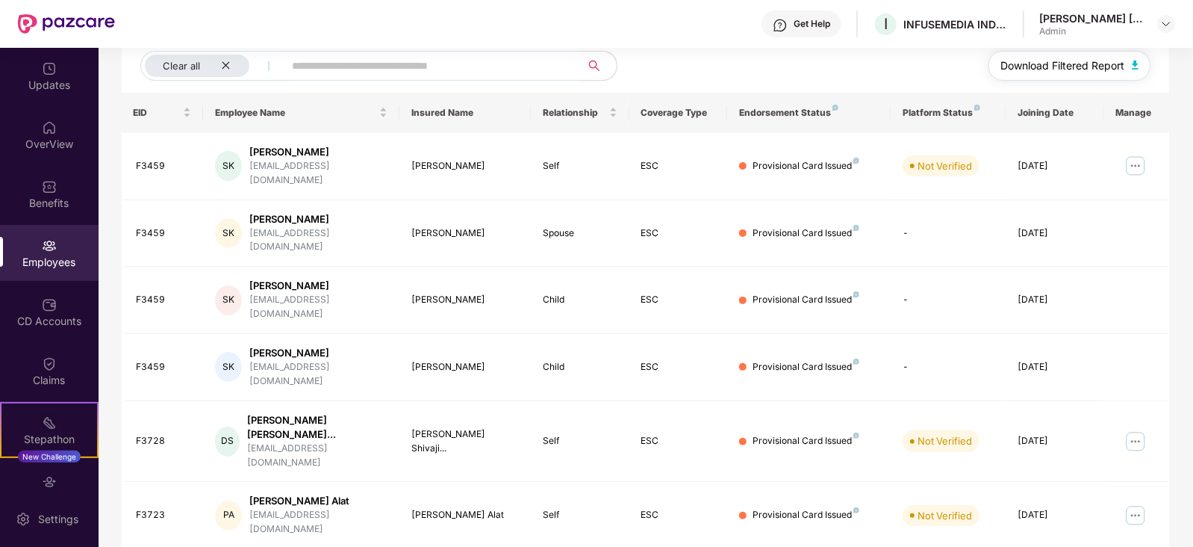
click at [954, 59] on span "Download Filtered Report" at bounding box center [1063, 66] width 124 height 16
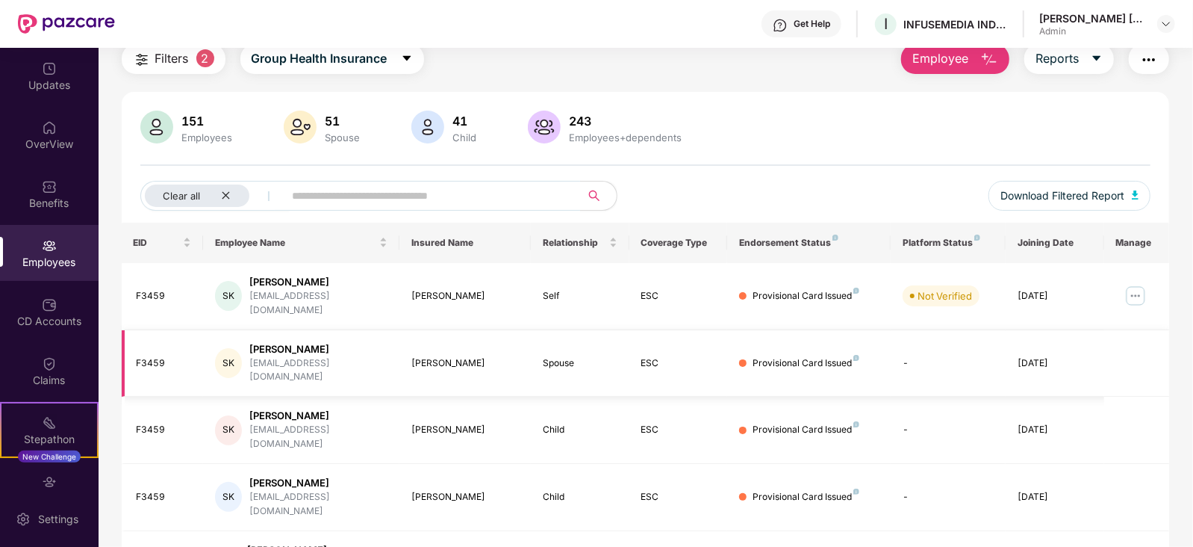
scroll to position [0, 0]
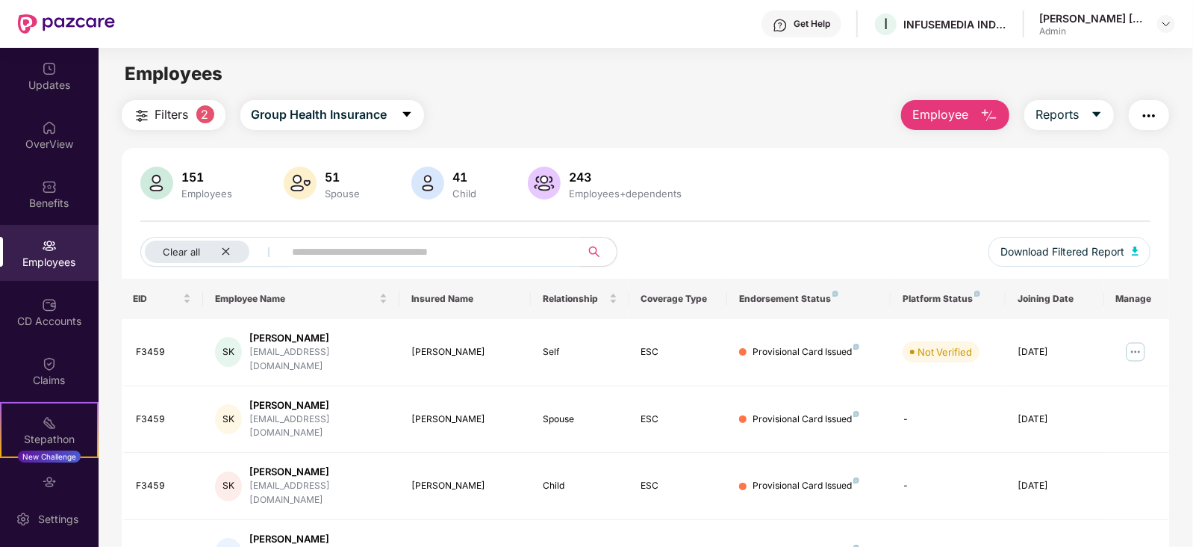
click at [578, 20] on div "Get Help I INFUSEMEDIA INDIA PRIVATE LIMITED Nilesh Ravindra Kolte Admin" at bounding box center [645, 24] width 1061 height 48
click at [586, 53] on main "Employees Filters 2 Group Health Insurance Employee Reports 151 Employees 51 Sp…" at bounding box center [646, 321] width 1094 height 547
